Goal: Information Seeking & Learning: Understand process/instructions

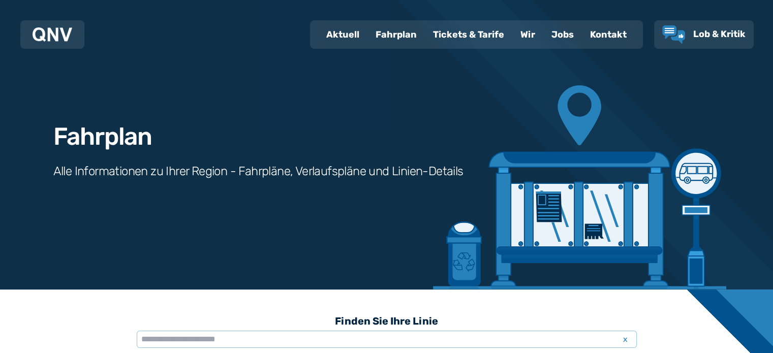
click at [66, 36] on img at bounding box center [53, 34] width 40 height 14
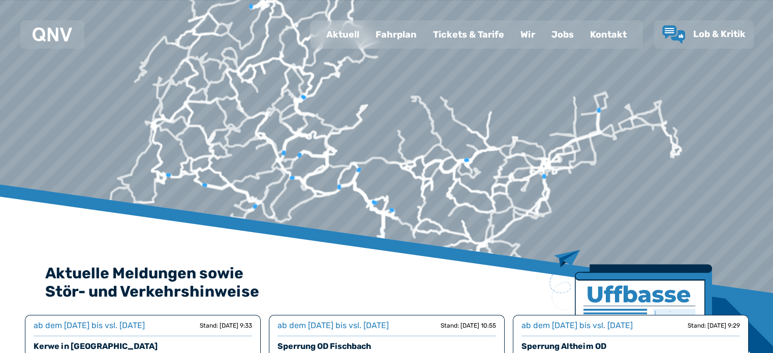
click at [398, 34] on div "Fahrplan" at bounding box center [395, 34] width 57 height 26
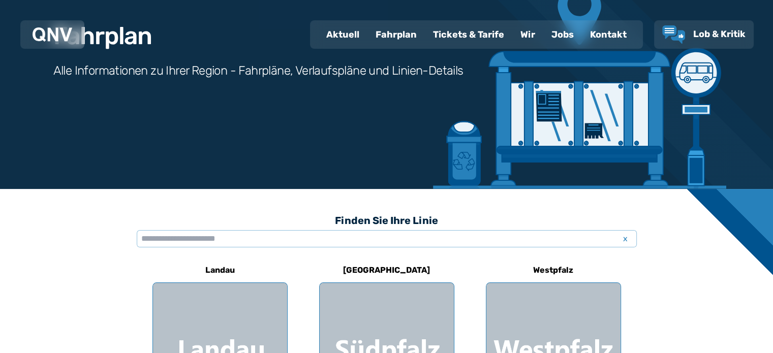
scroll to position [102, 0]
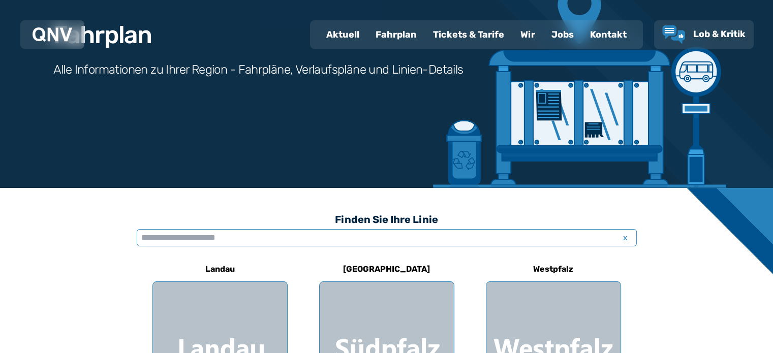
click at [234, 239] on input "text" at bounding box center [387, 237] width 500 height 17
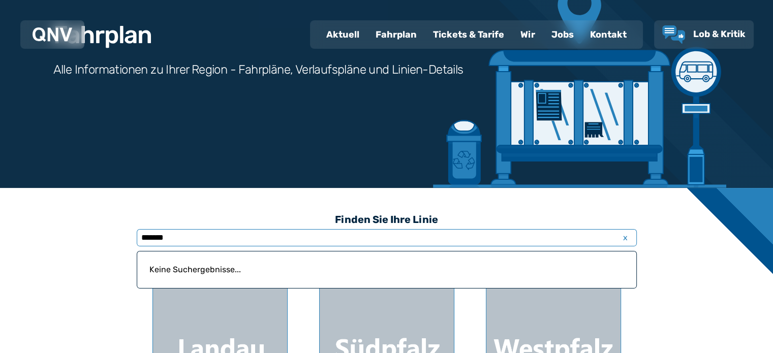
drag, startPoint x: 224, startPoint y: 237, endPoint x: 258, endPoint y: 233, distance: 34.3
click at [224, 237] on input "*******" at bounding box center [387, 237] width 500 height 17
click at [251, 269] on p "Keine Suchergebnisse..." at bounding box center [386, 270] width 487 height 24
drag, startPoint x: 179, startPoint y: 239, endPoint x: 130, endPoint y: 245, distance: 50.2
click at [130, 245] on div "Finden Sie Ihre Linie ******* x Keine Suchergebnisse... [GEOGRAPHIC_DATA]" at bounding box center [387, 312] width 520 height 249
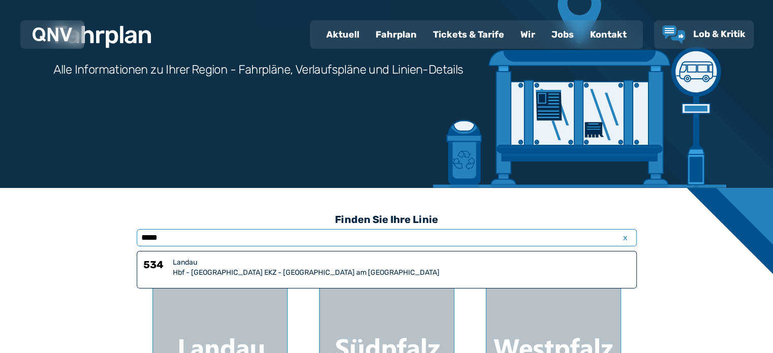
type input "*****"
click at [300, 272] on div "Hbf - [GEOGRAPHIC_DATA] EKZ - [GEOGRAPHIC_DATA] am [GEOGRAPHIC_DATA]" at bounding box center [401, 273] width 457 height 10
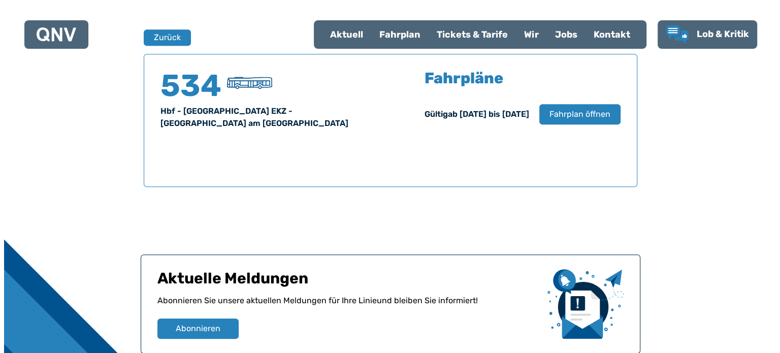
scroll to position [669, 0]
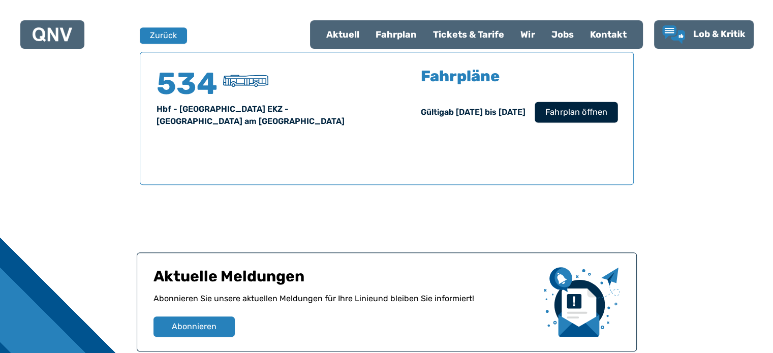
click at [579, 111] on span "Fahrplan öffnen" at bounding box center [576, 112] width 62 height 12
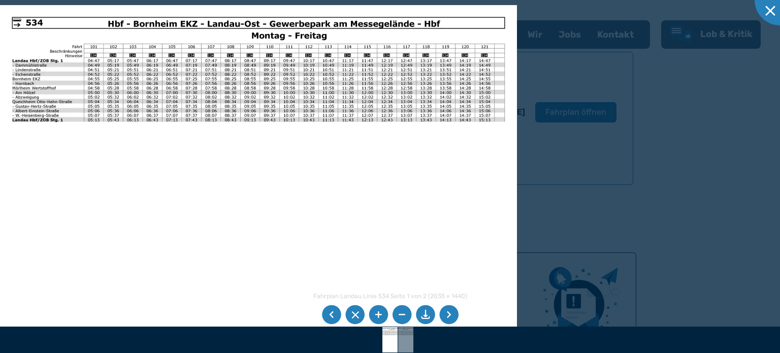
click at [370, 74] on img at bounding box center [258, 188] width 517 height 366
click at [353, 127] on img at bounding box center [258, 188] width 517 height 366
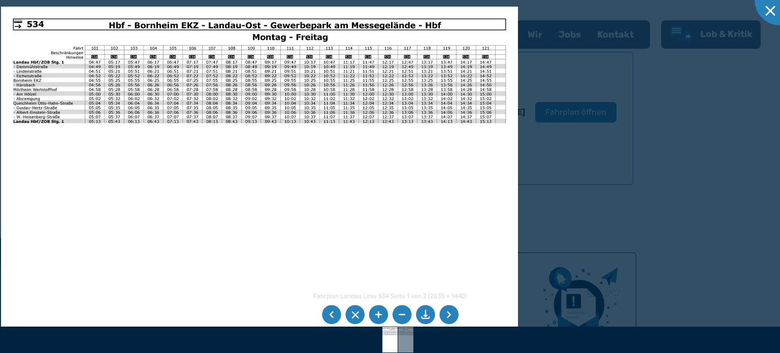
click at [4, 180] on img at bounding box center [259, 190] width 517 height 366
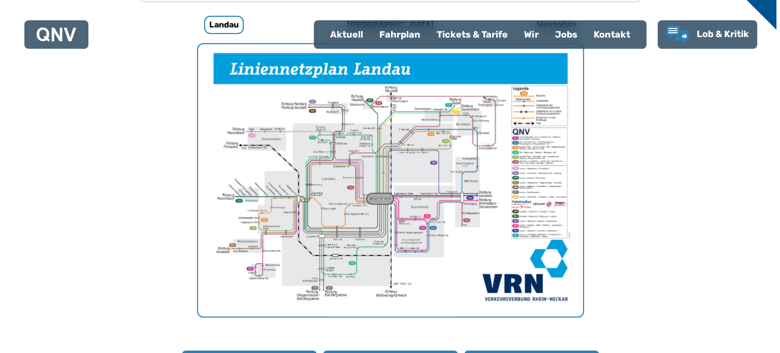
scroll to position [364, 0]
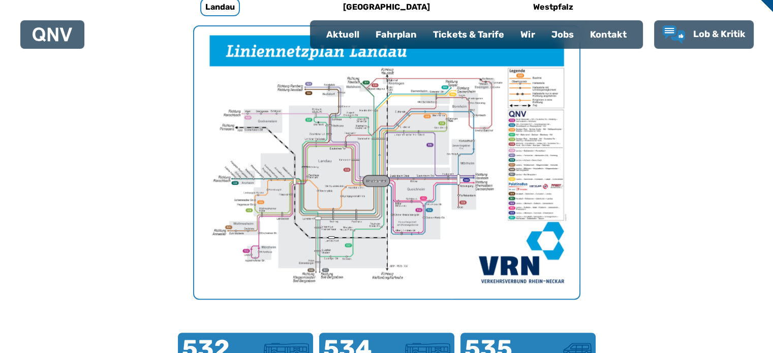
click at [374, 178] on img "1 von 1" at bounding box center [386, 162] width 385 height 272
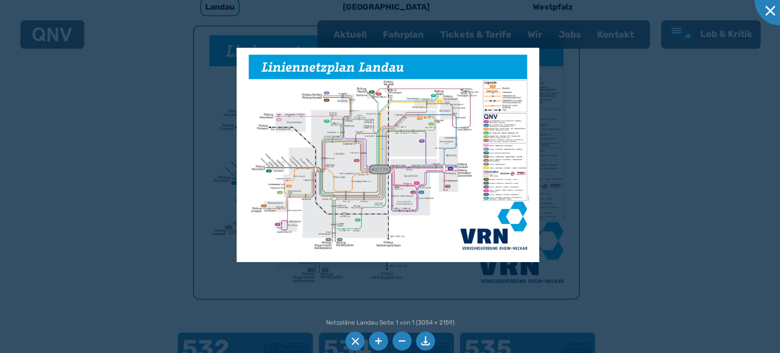
click at [380, 341] on li at bounding box center [378, 341] width 19 height 19
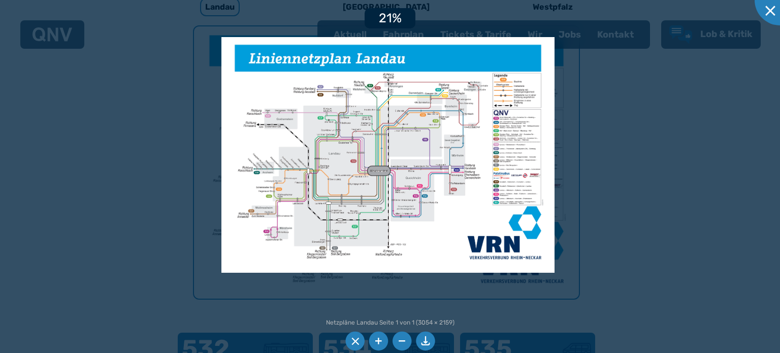
click at [380, 340] on li at bounding box center [378, 341] width 19 height 19
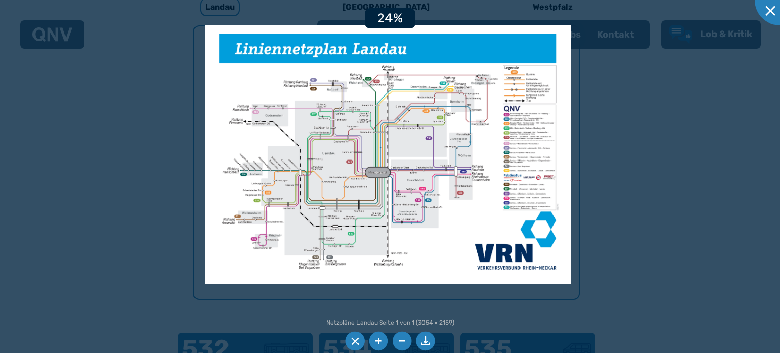
click at [380, 340] on li at bounding box center [378, 341] width 19 height 19
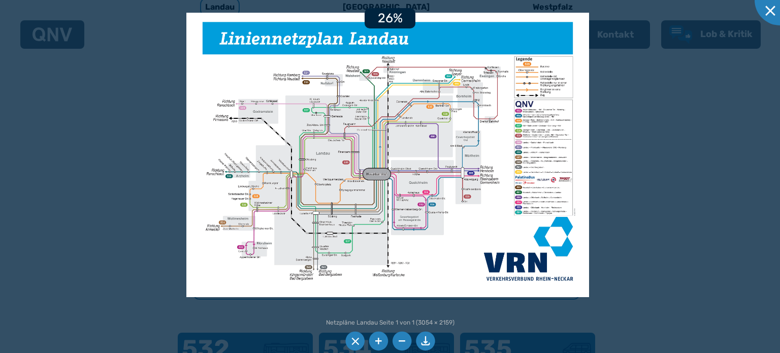
click at [380, 340] on li at bounding box center [378, 341] width 19 height 19
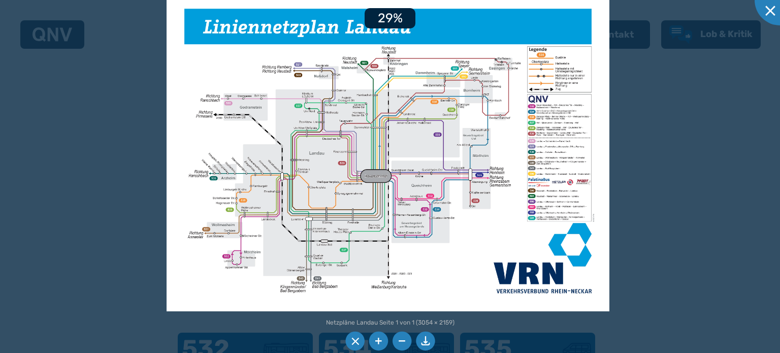
click at [380, 340] on li at bounding box center [378, 341] width 19 height 19
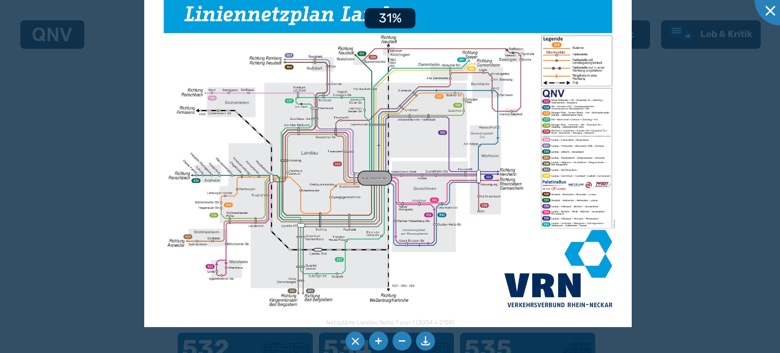
click at [380, 340] on li at bounding box center [378, 341] width 19 height 19
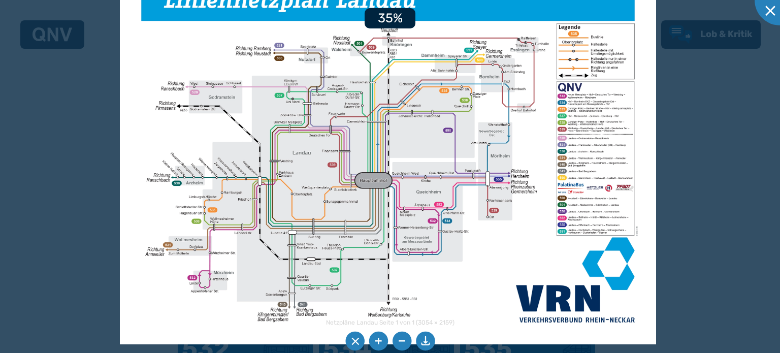
click at [380, 340] on li at bounding box center [378, 341] width 19 height 19
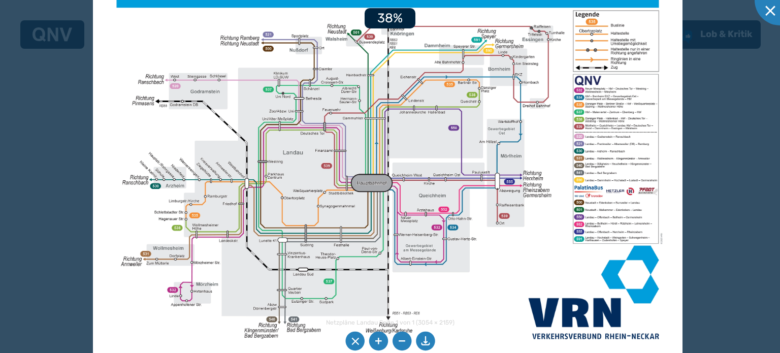
click at [378, 339] on li at bounding box center [378, 341] width 19 height 19
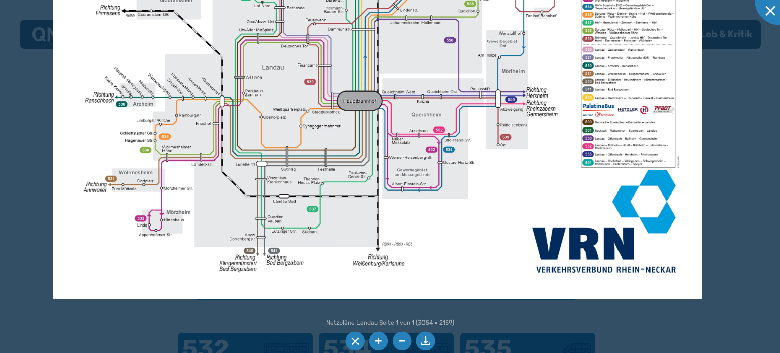
click at [419, 76] on img at bounding box center [377, 69] width 649 height 459
